Goal: Entertainment & Leisure: Consume media (video, audio)

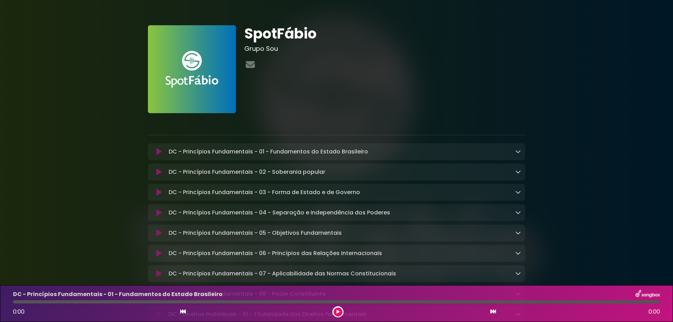
click at [155, 152] on button at bounding box center [159, 151] width 14 height 7
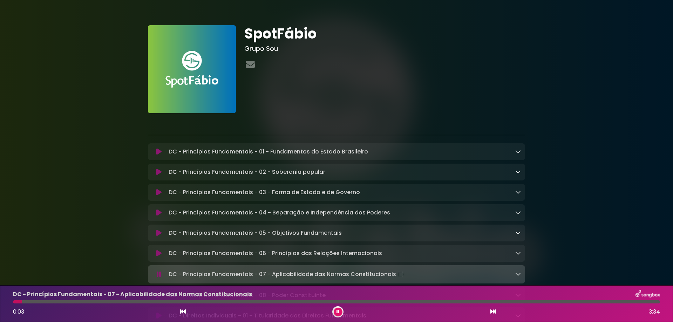
click at [334, 312] on button at bounding box center [338, 312] width 9 height 9
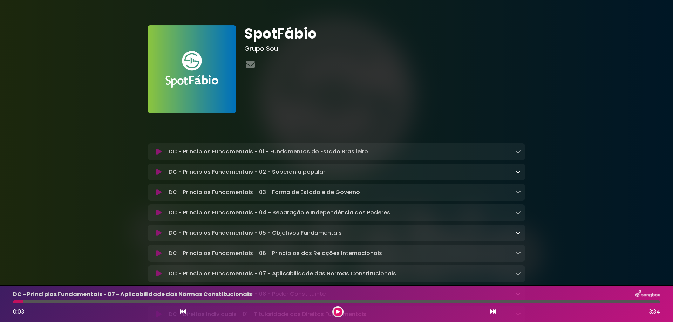
click at [336, 311] on button at bounding box center [338, 312] width 9 height 9
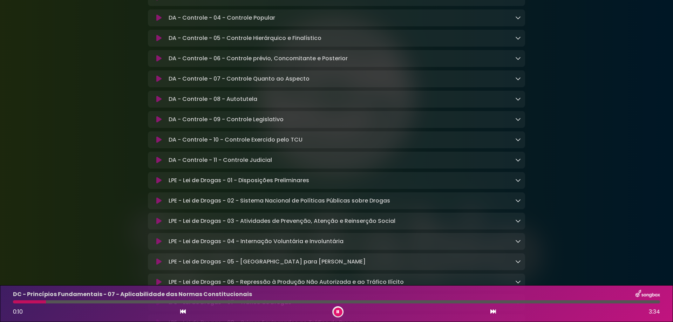
scroll to position [1997, 0]
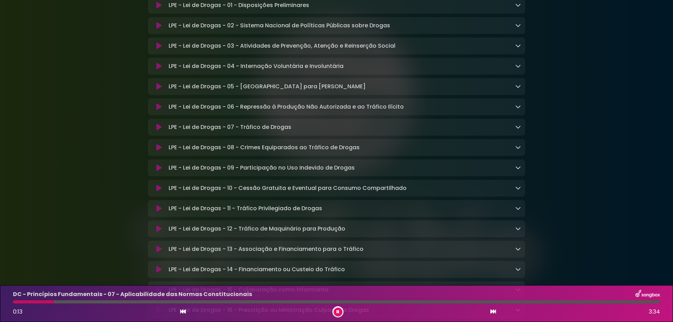
click at [157, 9] on icon at bounding box center [158, 5] width 5 height 7
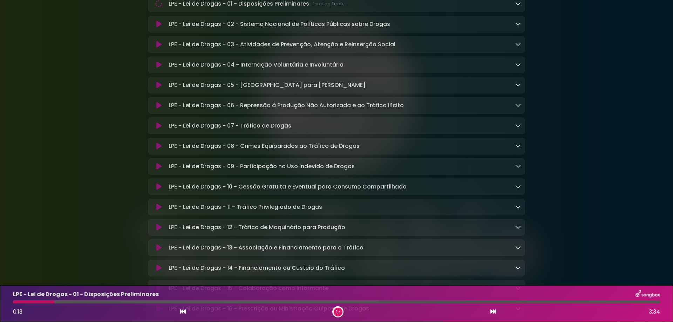
scroll to position [1996, 0]
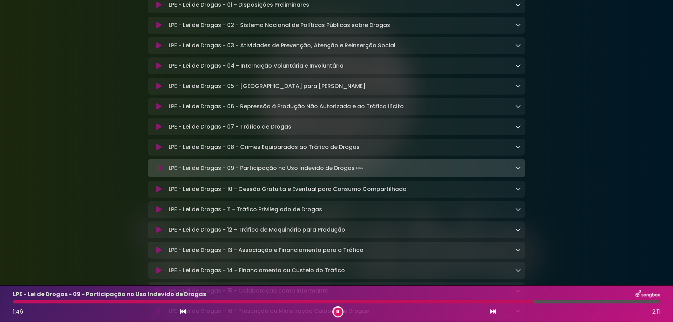
click at [158, 172] on icon at bounding box center [159, 168] width 5 height 7
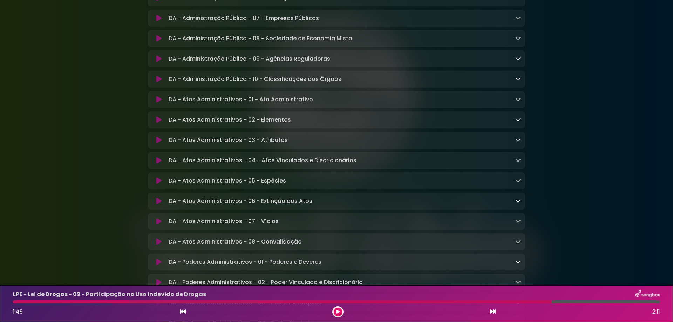
scroll to position [1015, 0]
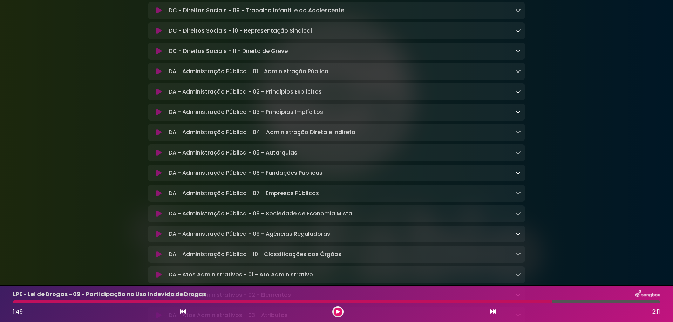
click at [157, 34] on icon at bounding box center [158, 30] width 5 height 7
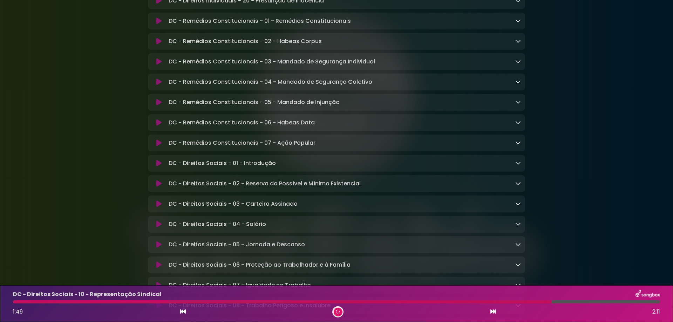
scroll to position [665, 0]
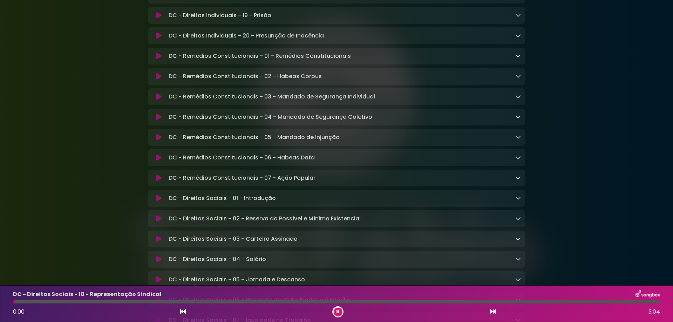
click at [159, 60] on icon at bounding box center [158, 56] width 5 height 7
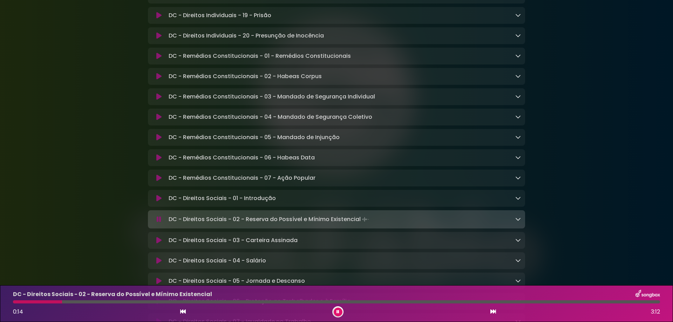
click at [338, 308] on button at bounding box center [338, 312] width 9 height 9
